Goal: Entertainment & Leisure: Consume media (video, audio)

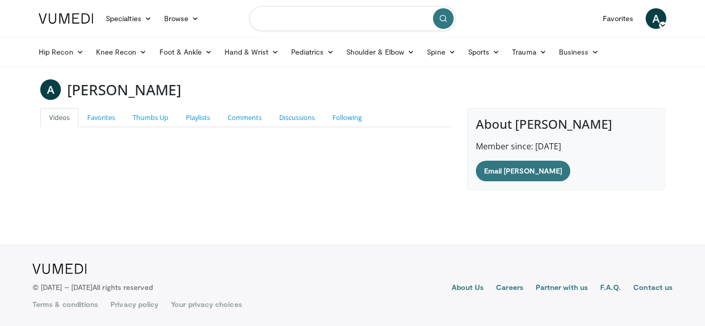
click at [326, 13] on input "Search topics, interventions" at bounding box center [352, 18] width 206 height 25
paste input "**********"
type input "**********"
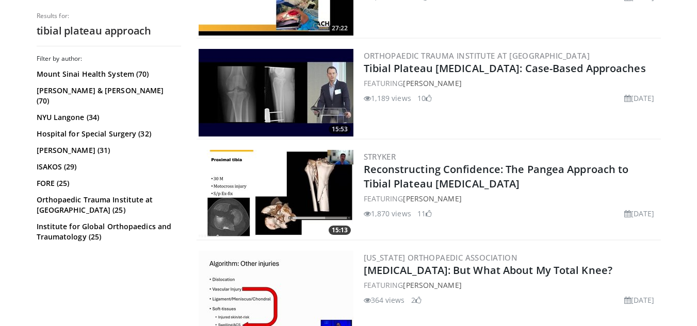
scroll to position [371, 0]
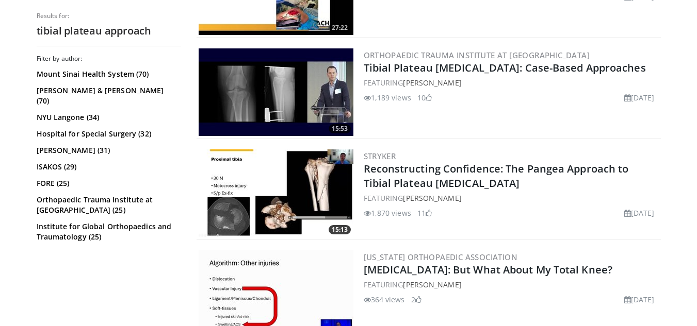
click at [279, 108] on img at bounding box center [276, 92] width 155 height 88
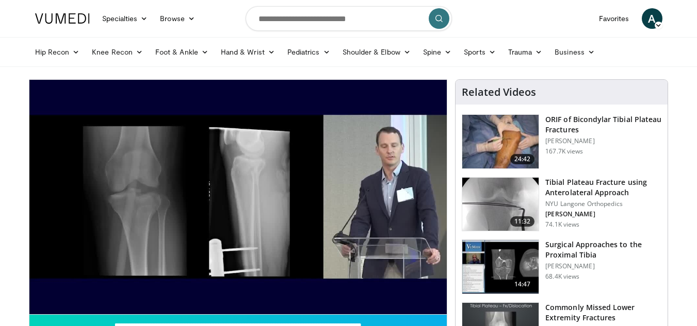
click at [507, 145] on img at bounding box center [500, 142] width 76 height 54
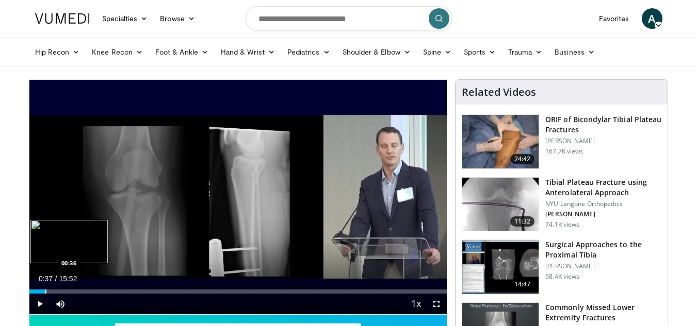
click at [45, 291] on div "Progress Bar" at bounding box center [45, 292] width 1 height 4
click at [59, 293] on div "Progress Bar" at bounding box center [59, 292] width 1 height 4
click at [71, 291] on div "Progress Bar" at bounding box center [71, 292] width 1 height 4
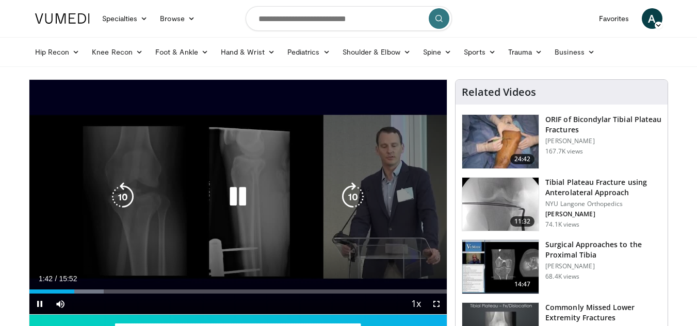
click at [236, 192] on icon "Video Player" at bounding box center [237, 197] width 29 height 29
click at [233, 202] on icon "Video Player" at bounding box center [237, 197] width 29 height 29
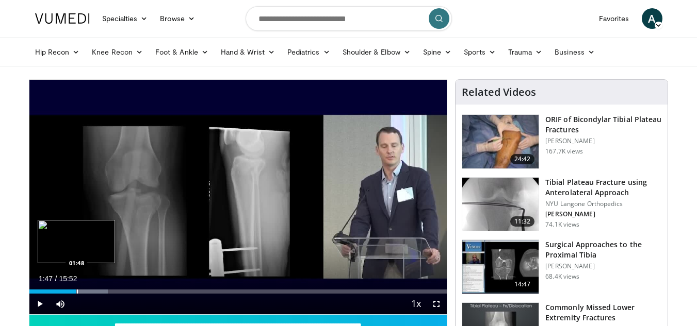
click at [77, 291] on div "Progress Bar" at bounding box center [77, 292] width 1 height 4
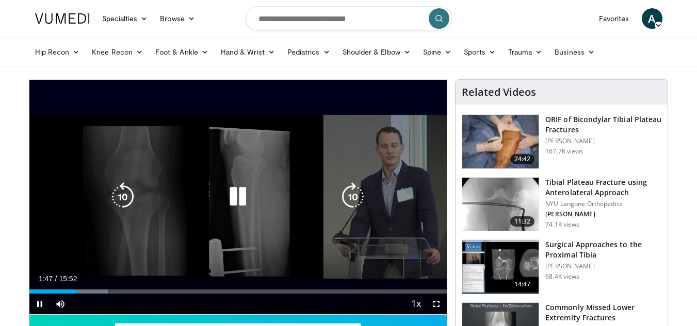
click at [219, 226] on div "10 seconds Tap to unmute" at bounding box center [238, 197] width 418 height 235
click at [236, 197] on icon "Video Player" at bounding box center [237, 197] width 29 height 29
click at [234, 190] on icon "Video Player" at bounding box center [237, 197] width 29 height 29
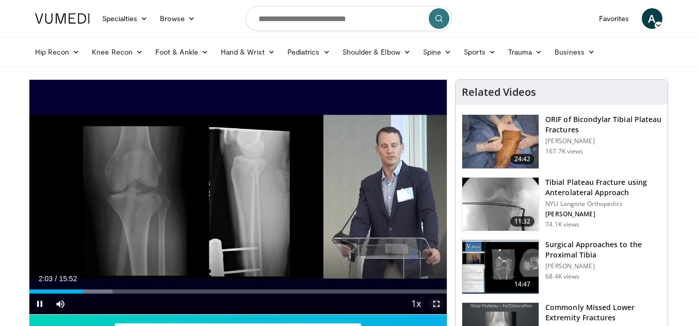
click at [434, 300] on span "Video Player" at bounding box center [436, 304] width 21 height 21
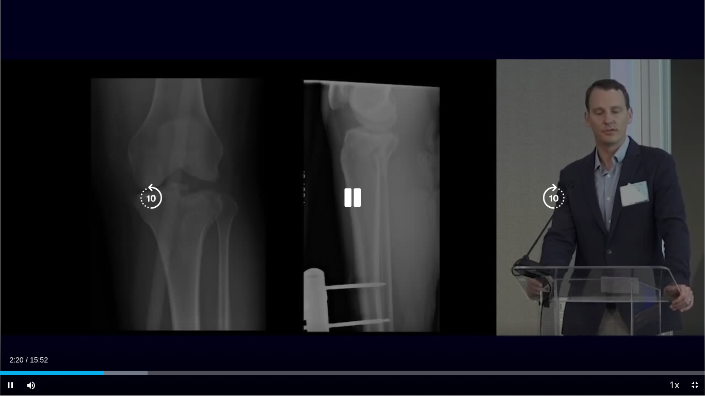
click at [352, 202] on icon "Video Player" at bounding box center [352, 198] width 29 height 29
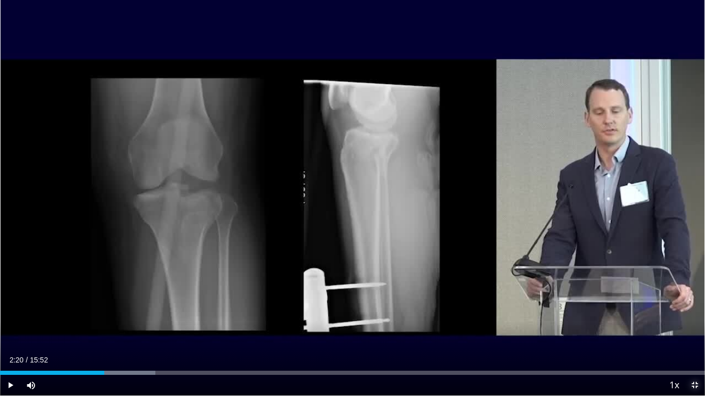
click at [698, 326] on span "Video Player" at bounding box center [694, 385] width 21 height 21
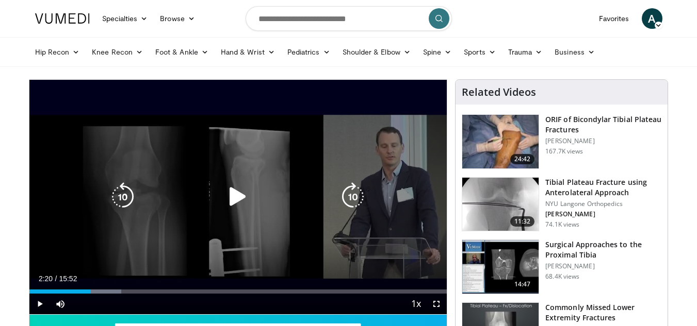
click at [237, 199] on icon "Video Player" at bounding box center [237, 197] width 29 height 29
click at [243, 195] on icon "Video Player" at bounding box center [237, 197] width 29 height 29
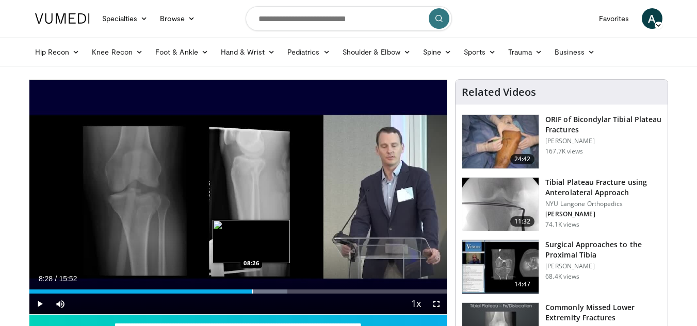
click at [252, 290] on div "Progress Bar" at bounding box center [252, 292] width 1 height 4
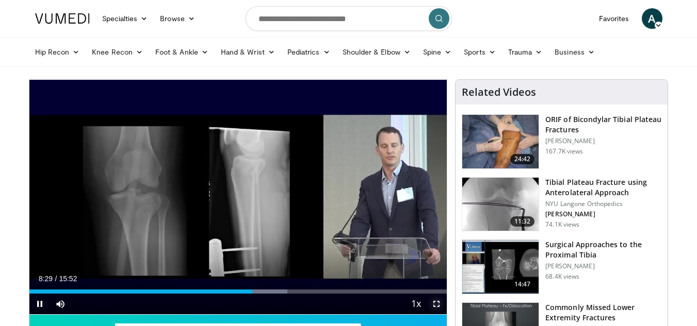
click at [434, 302] on span "Video Player" at bounding box center [436, 304] width 21 height 21
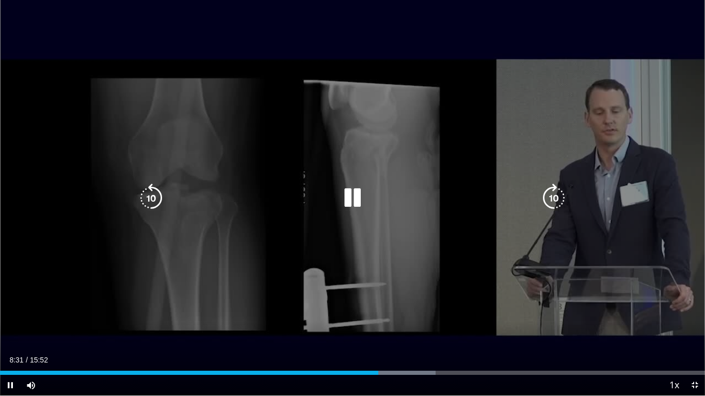
click at [448, 277] on div "10 seconds Tap to unmute" at bounding box center [352, 198] width 705 height 396
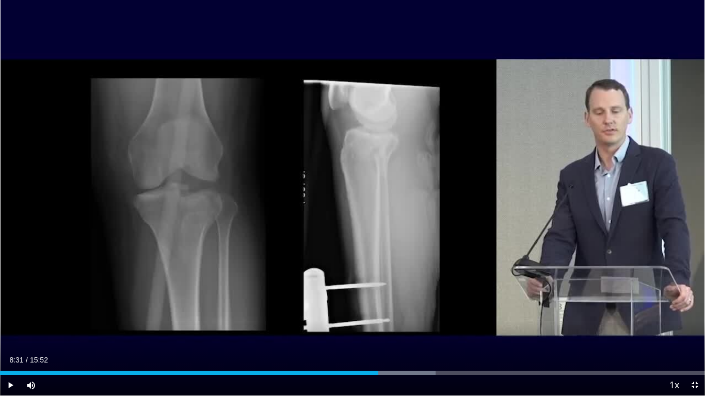
click at [448, 277] on div "10 seconds Tap to unmute" at bounding box center [352, 198] width 705 height 396
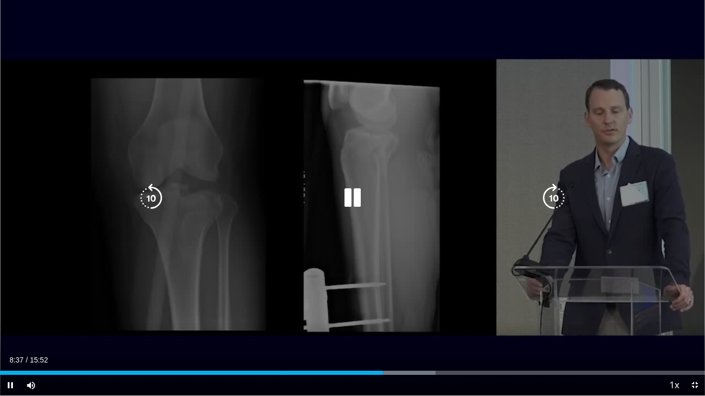
click at [432, 251] on div "10 seconds Tap to unmute" at bounding box center [352, 198] width 705 height 396
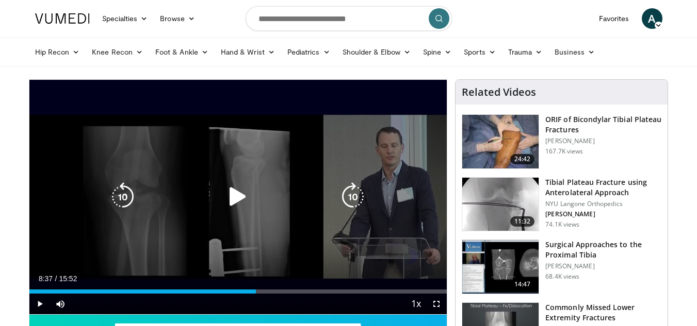
click at [283, 184] on div "10 seconds Tap to unmute" at bounding box center [238, 197] width 418 height 235
click at [224, 192] on icon "Video Player" at bounding box center [237, 197] width 29 height 29
click at [238, 197] on icon "Video Player" at bounding box center [237, 197] width 29 height 29
click at [237, 195] on icon "Video Player" at bounding box center [237, 197] width 29 height 29
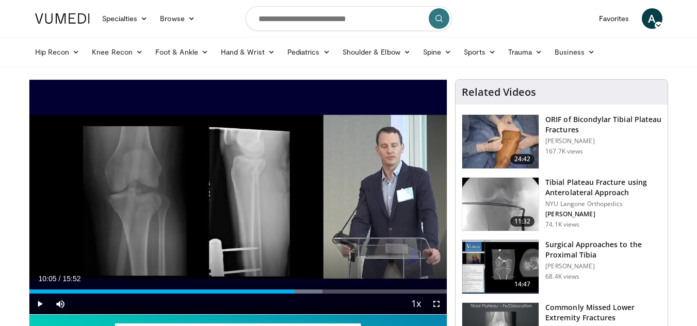
click at [227, 187] on button "Video Player" at bounding box center [237, 197] width 21 height 21
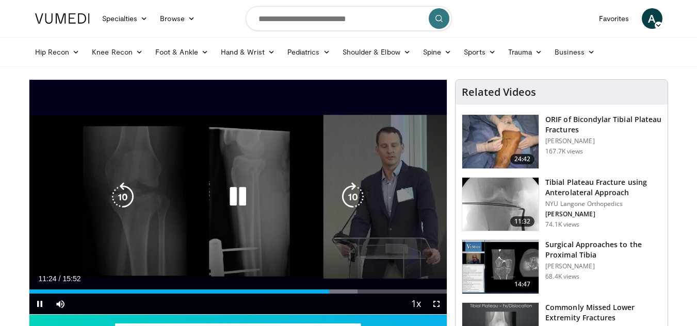
click at [237, 200] on icon "Video Player" at bounding box center [237, 197] width 29 height 29
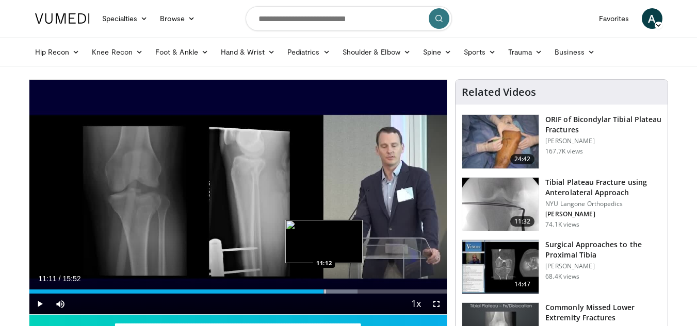
click at [324, 290] on div "Progress Bar" at bounding box center [324, 292] width 1 height 4
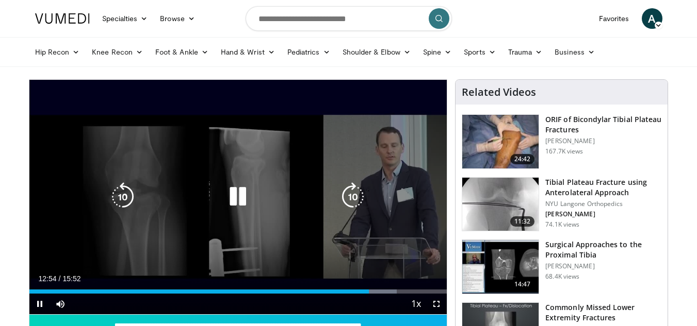
click at [259, 177] on div "10 seconds Tap to unmute" at bounding box center [238, 197] width 418 height 235
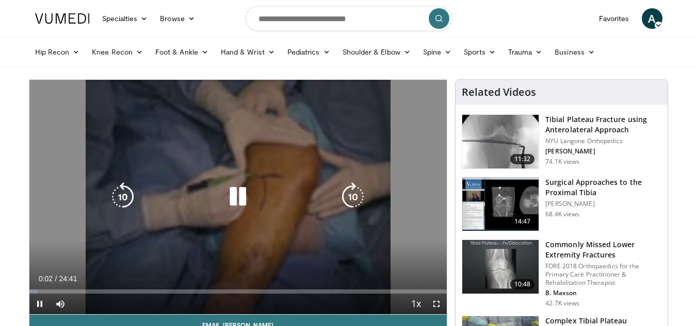
click at [280, 117] on div "10 seconds Tap to unmute" at bounding box center [238, 197] width 418 height 235
